Goal: Information Seeking & Learning: Learn about a topic

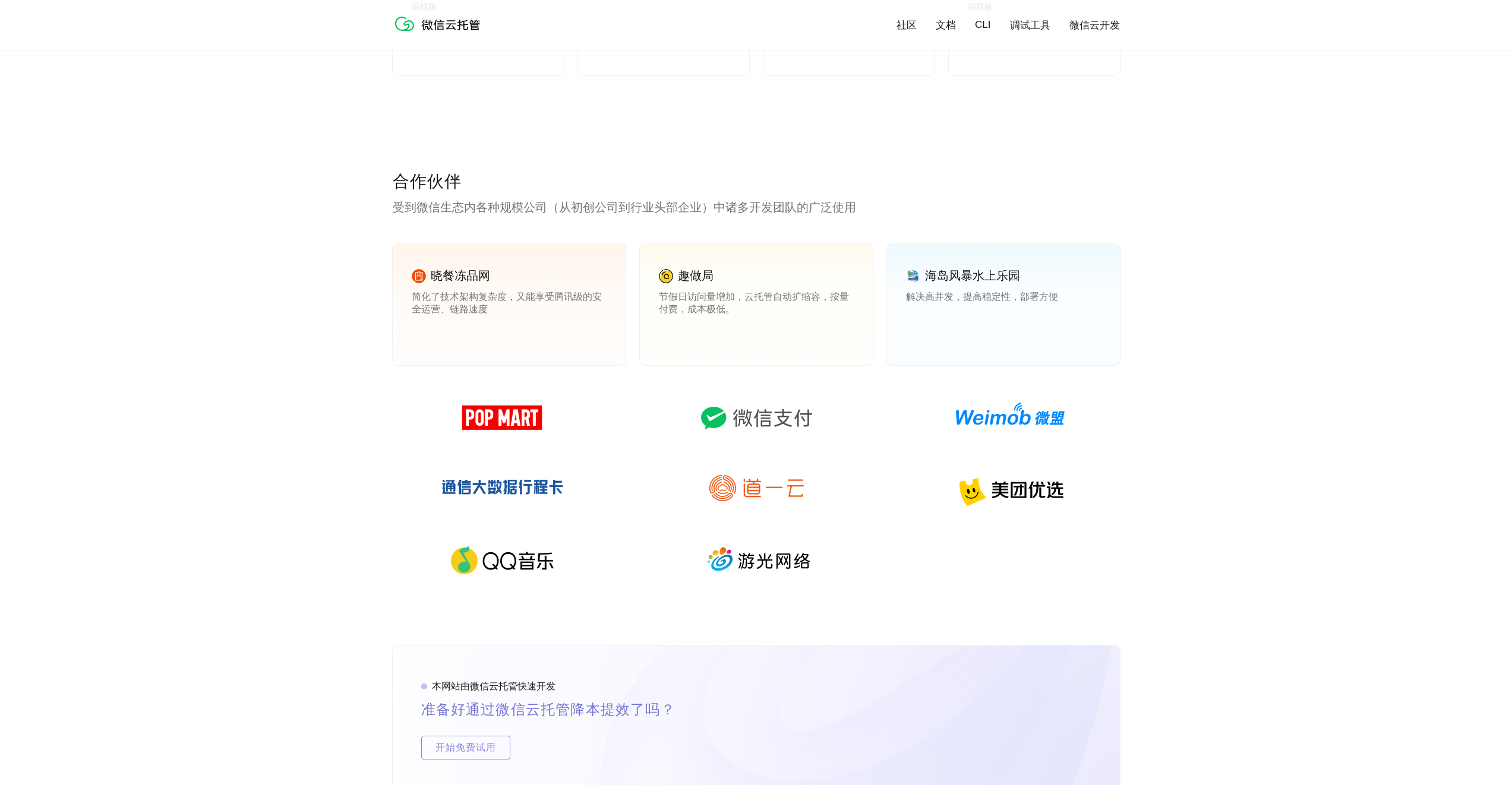
scroll to position [0, 2113]
drag, startPoint x: 393, startPoint y: 206, endPoint x: 855, endPoint y: 206, distance: 462.0
click at [855, 206] on p "受到微信生态内各种规模公司（从初创公司到行业头部企业）中诸多开发团队的广泛使用" at bounding box center [756, 207] width 727 height 17
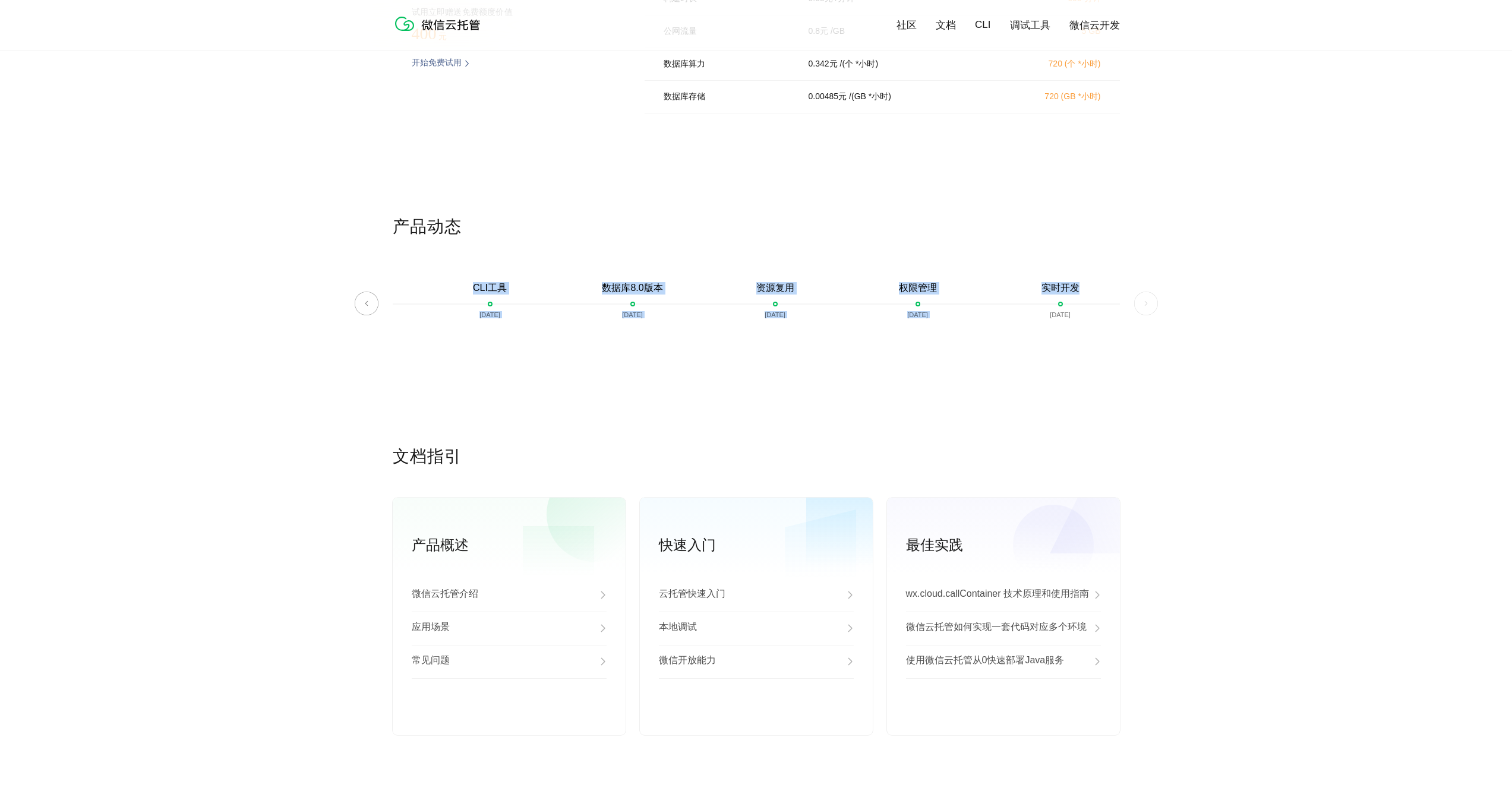
scroll to position [0, 2125]
drag, startPoint x: 471, startPoint y: 289, endPoint x: 1102, endPoint y: 317, distance: 631.6
click at [1102, 317] on div "微信云托管开启内测 [DATE] 微信云托管公测 [DATE] 客服技术支持上线 [DATE] 自定义域名上线 [DATE] 资源包 [DATE] 对象存储 …" at bounding box center [756, 309] width 727 height 82
click at [1122, 397] on div "产品动态 微信云托管开启内测 [DATE] 微信云托管公测 [DATE] 客服技术支持上线 [DATE] 自定义域名上线 [DATE] 资源包 [DATE] …" at bounding box center [756, 331] width 1512 height 230
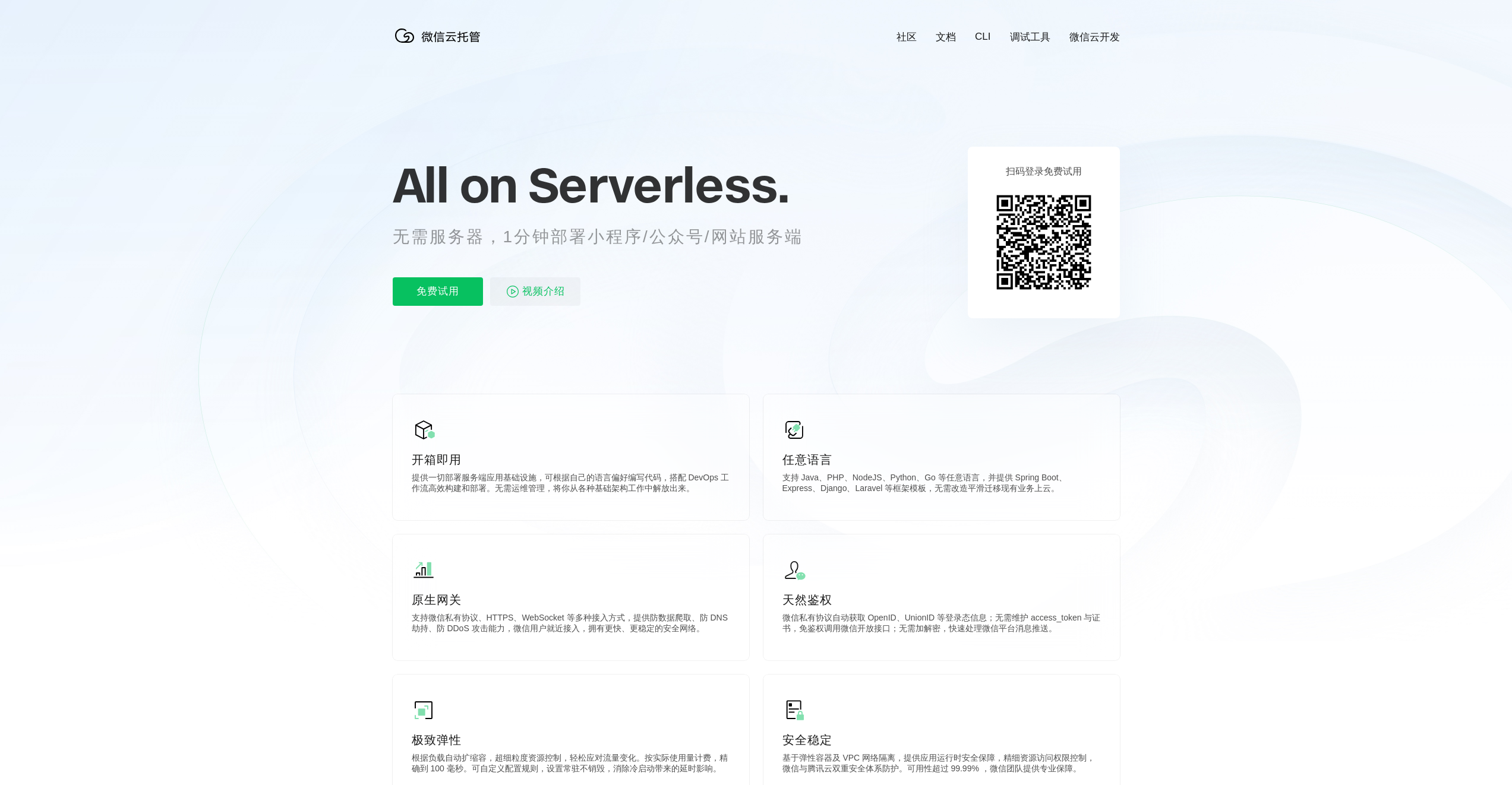
scroll to position [0, 0]
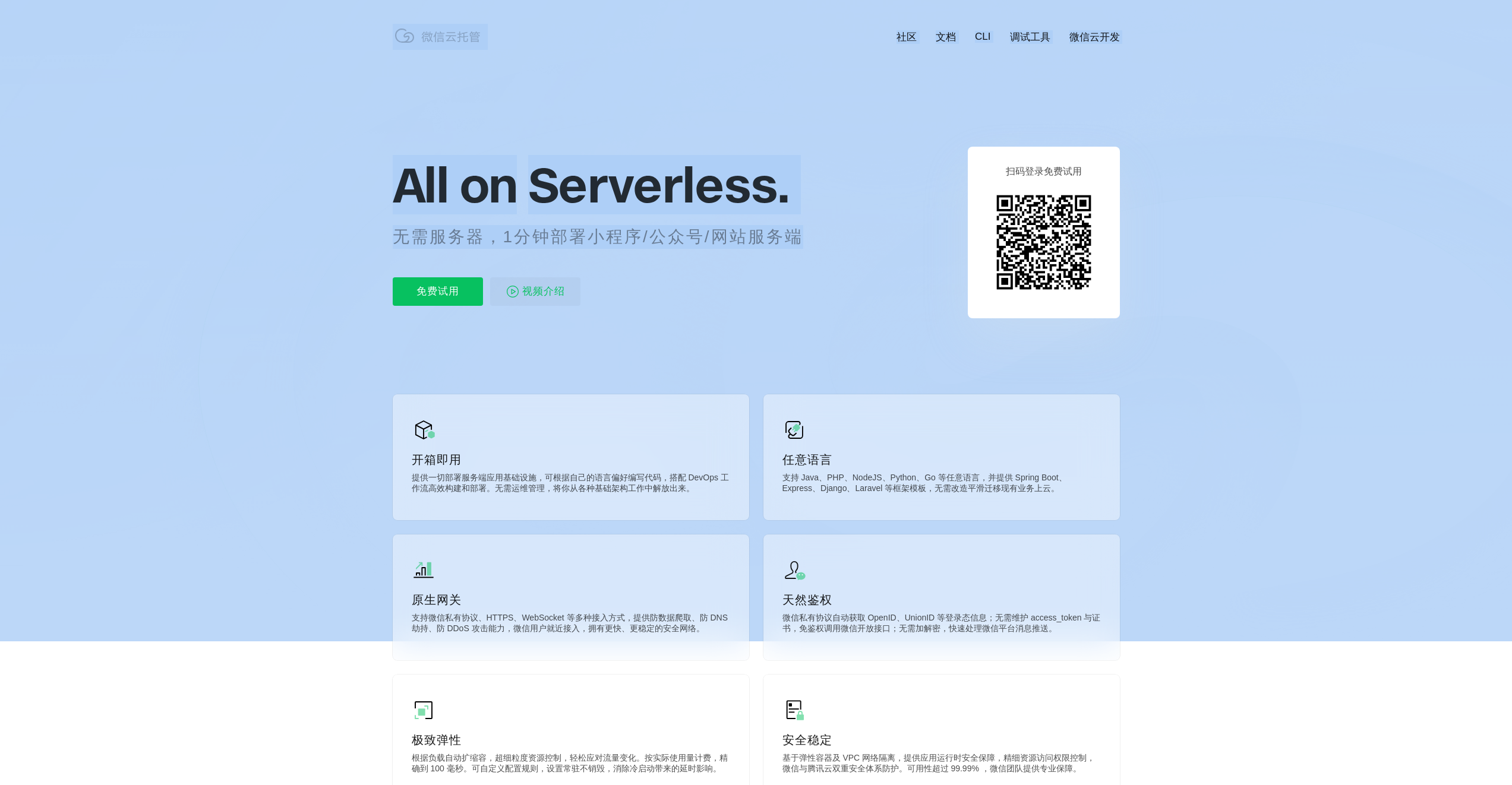
drag, startPoint x: 401, startPoint y: 186, endPoint x: 795, endPoint y: 233, distance: 396.8
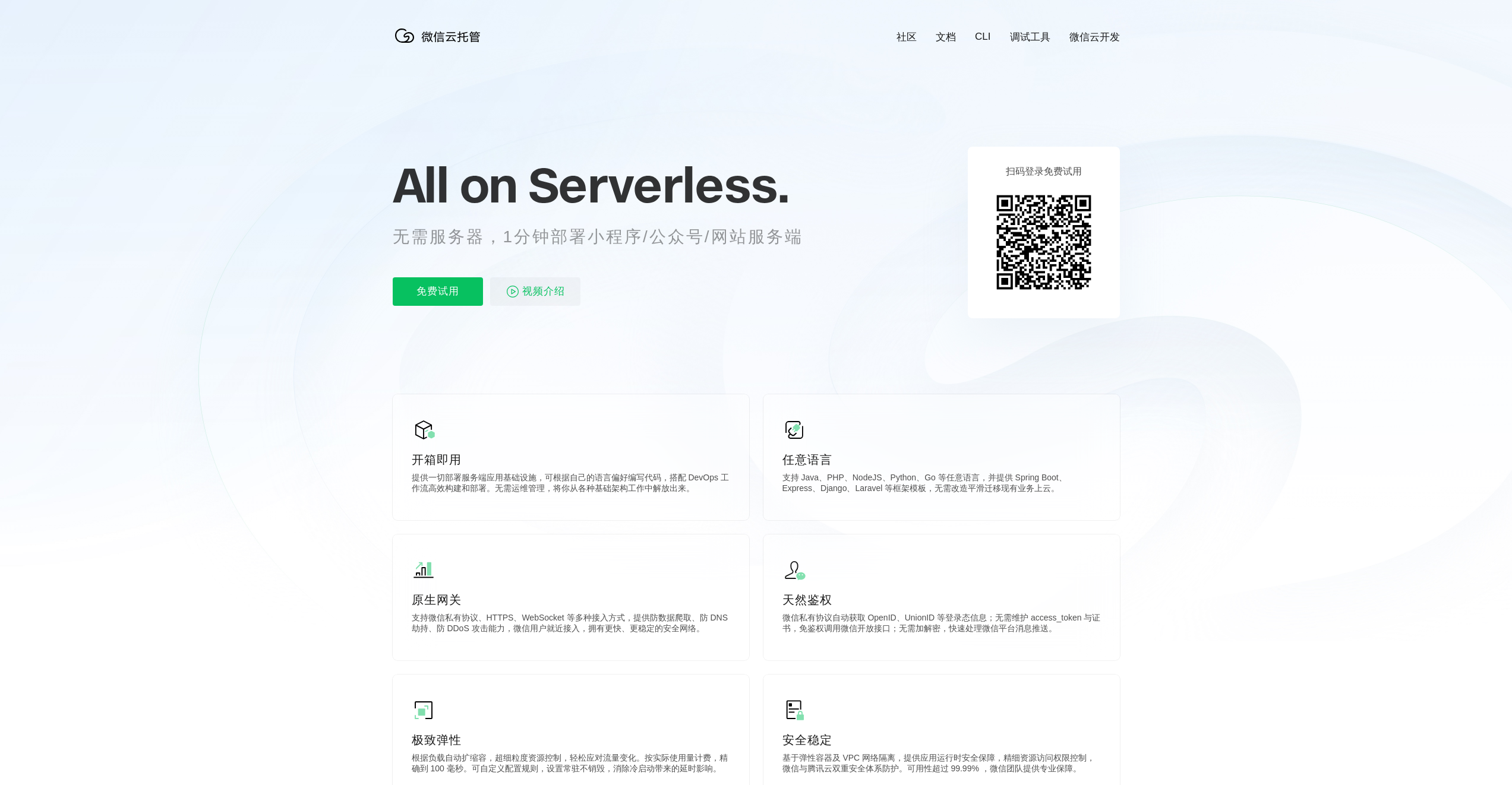
click at [826, 296] on div "免费试用 视频介绍" at bounding box center [612, 292] width 440 height 28
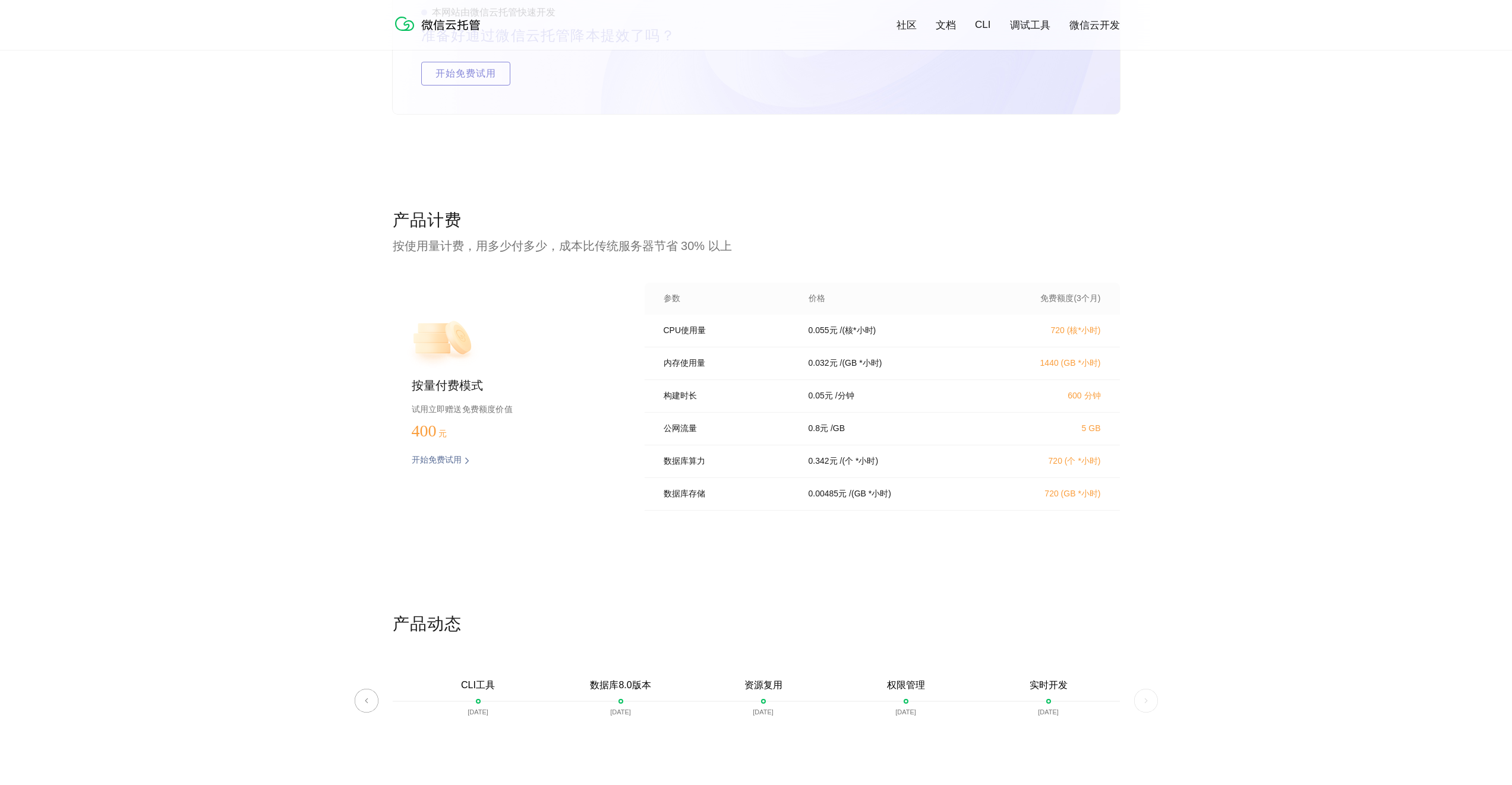
scroll to position [2283, 0]
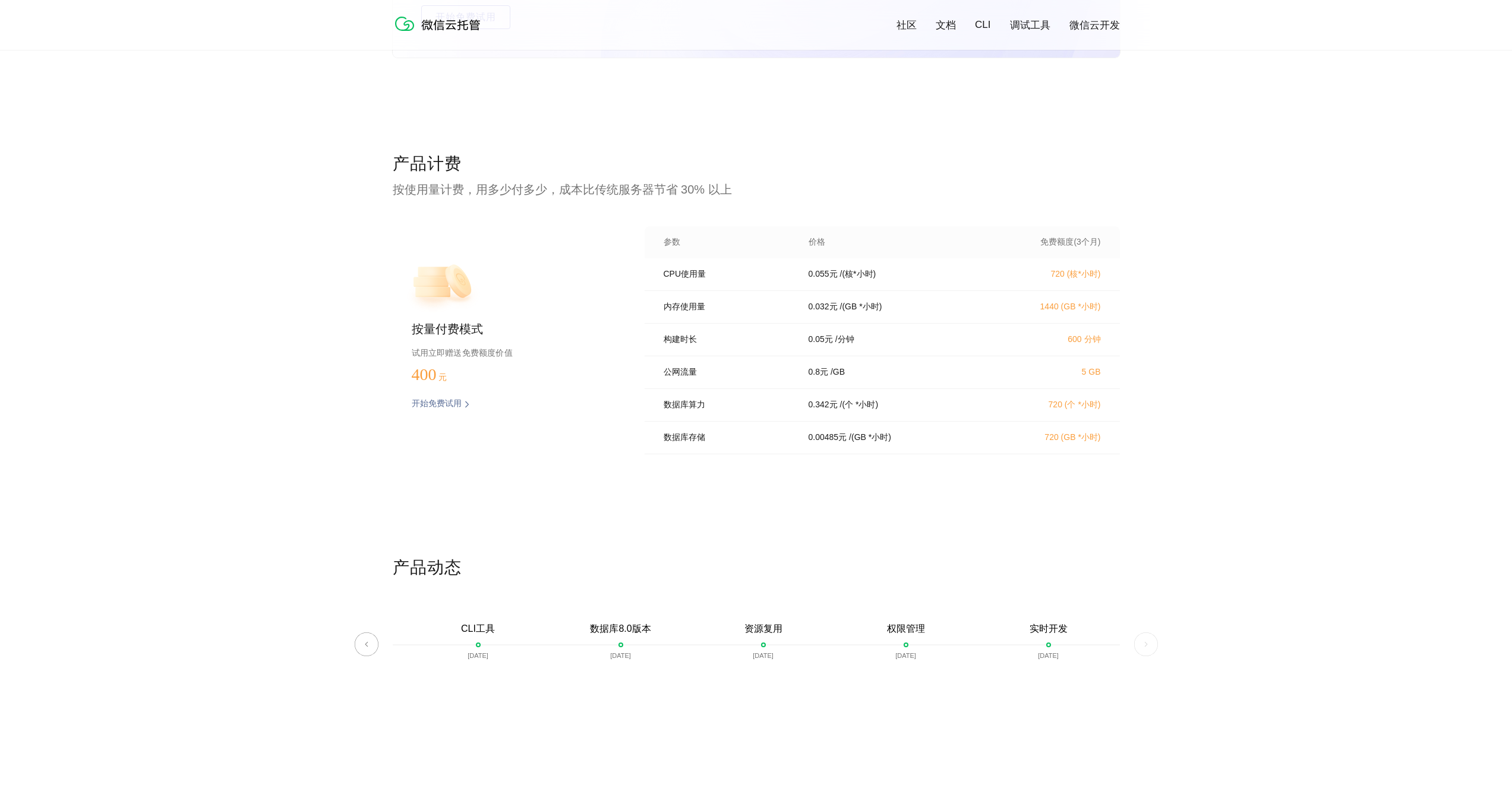
click at [980, 28] on link "CLI" at bounding box center [983, 25] width 15 height 12
